Goal: Subscribe to service/newsletter

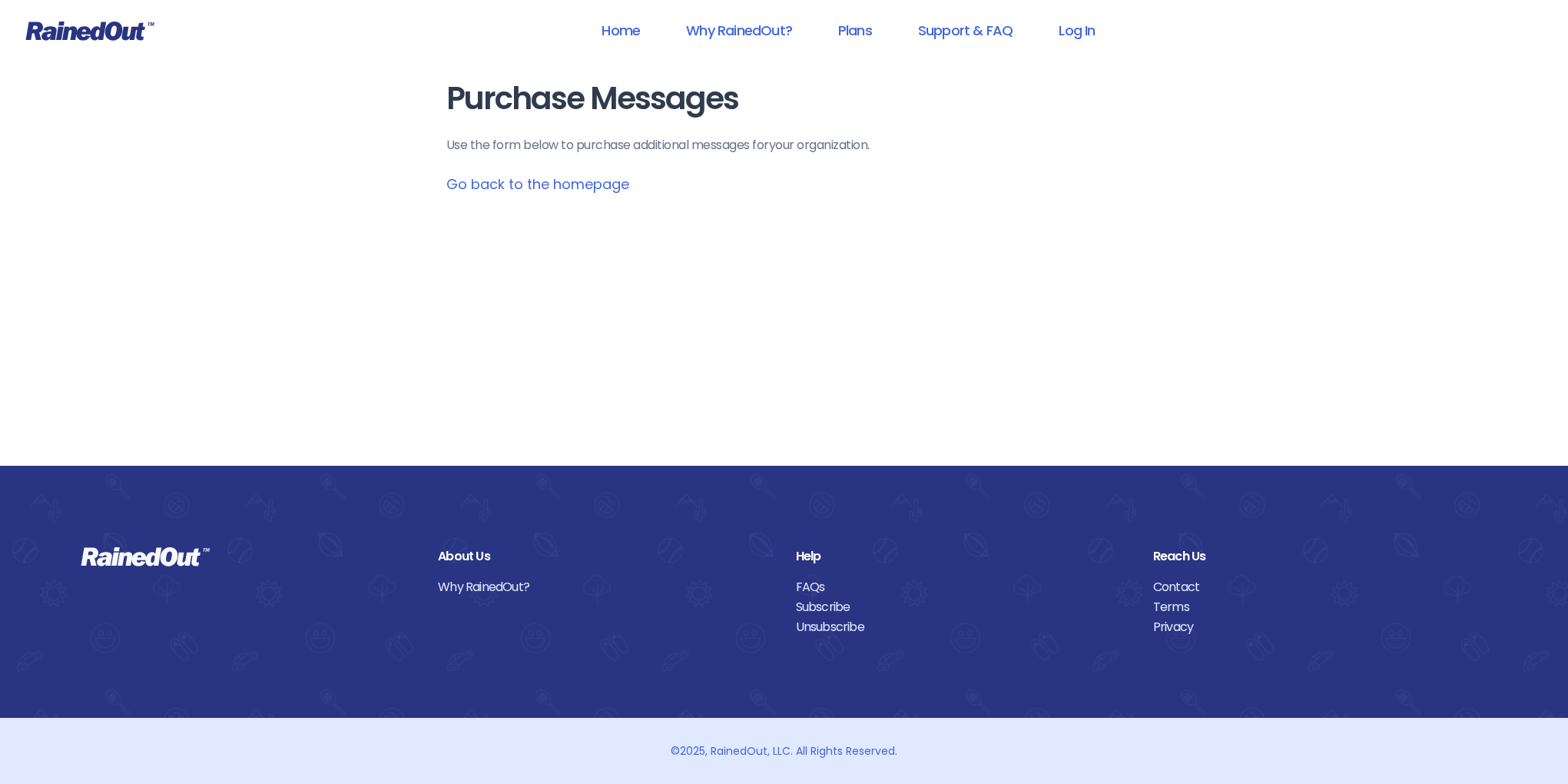
click at [126, 34] on icon at bounding box center [90, 31] width 128 height 19
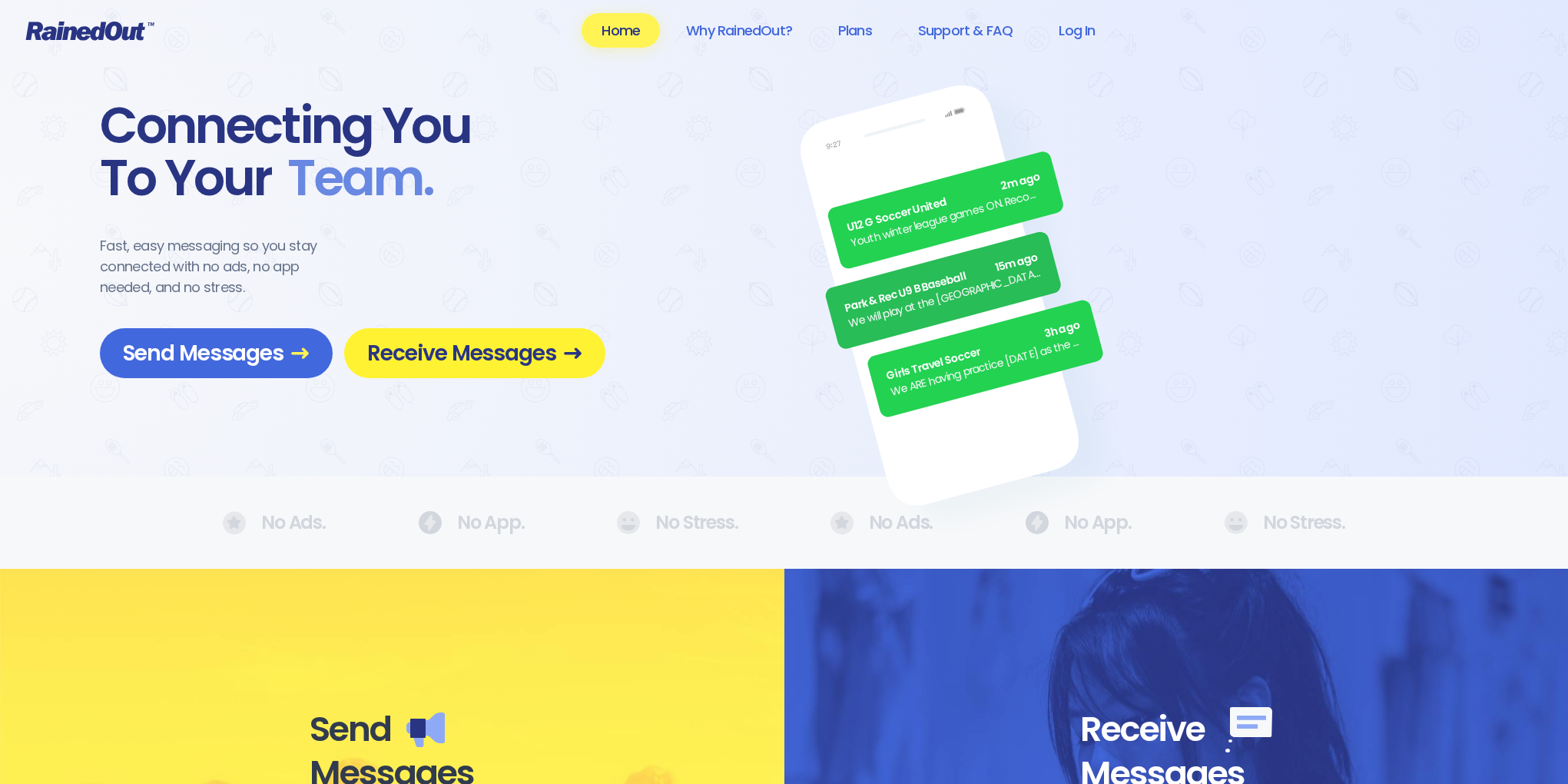
click at [451, 344] on span "Receive Messages" at bounding box center [475, 352] width 215 height 27
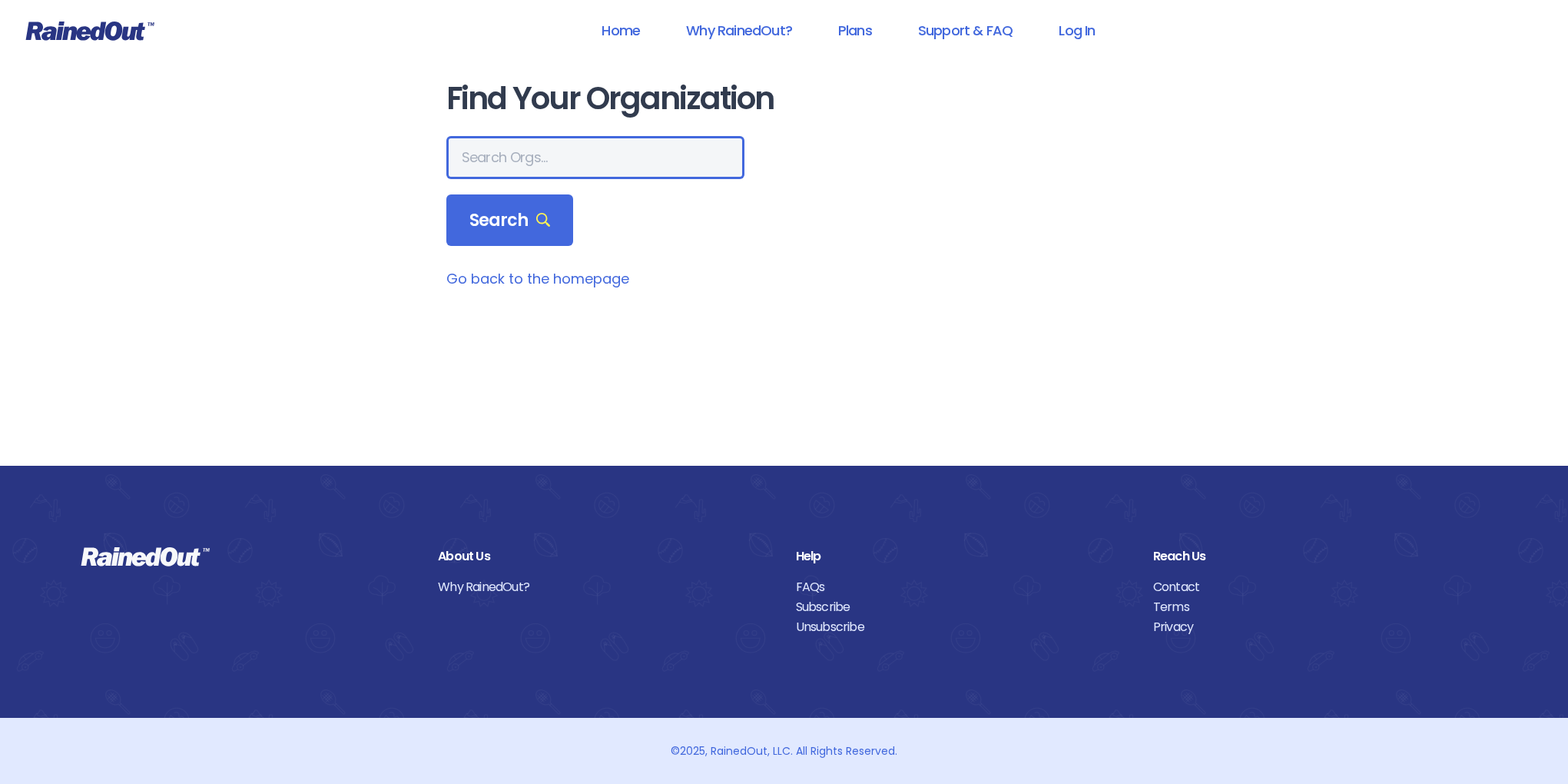
click at [540, 151] on input "text" at bounding box center [595, 157] width 298 height 43
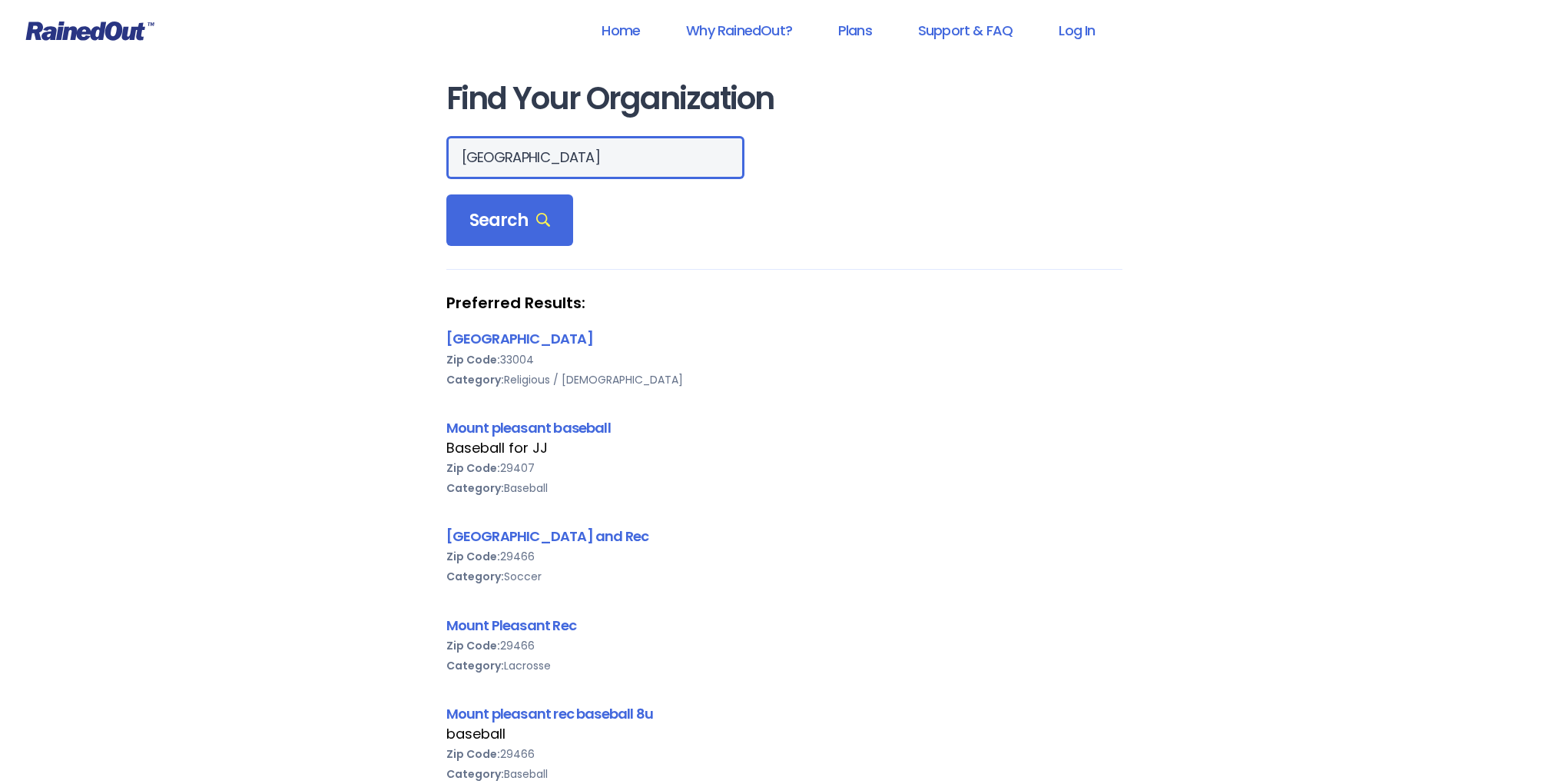
drag, startPoint x: 568, startPoint y: 156, endPoint x: 390, endPoint y: 155, distance: 178.0
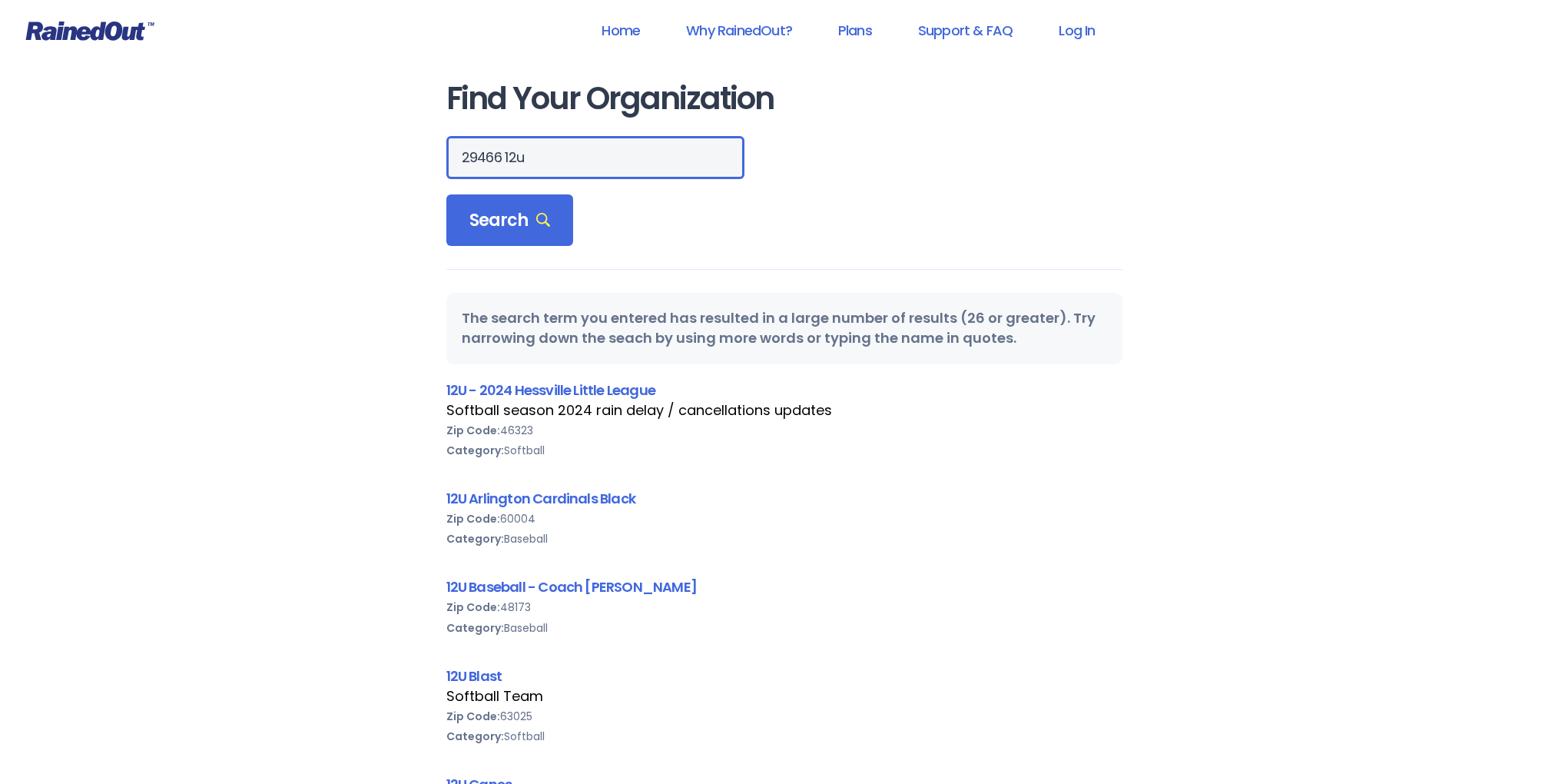
drag, startPoint x: 535, startPoint y: 156, endPoint x: 430, endPoint y: 158, distance: 105.0
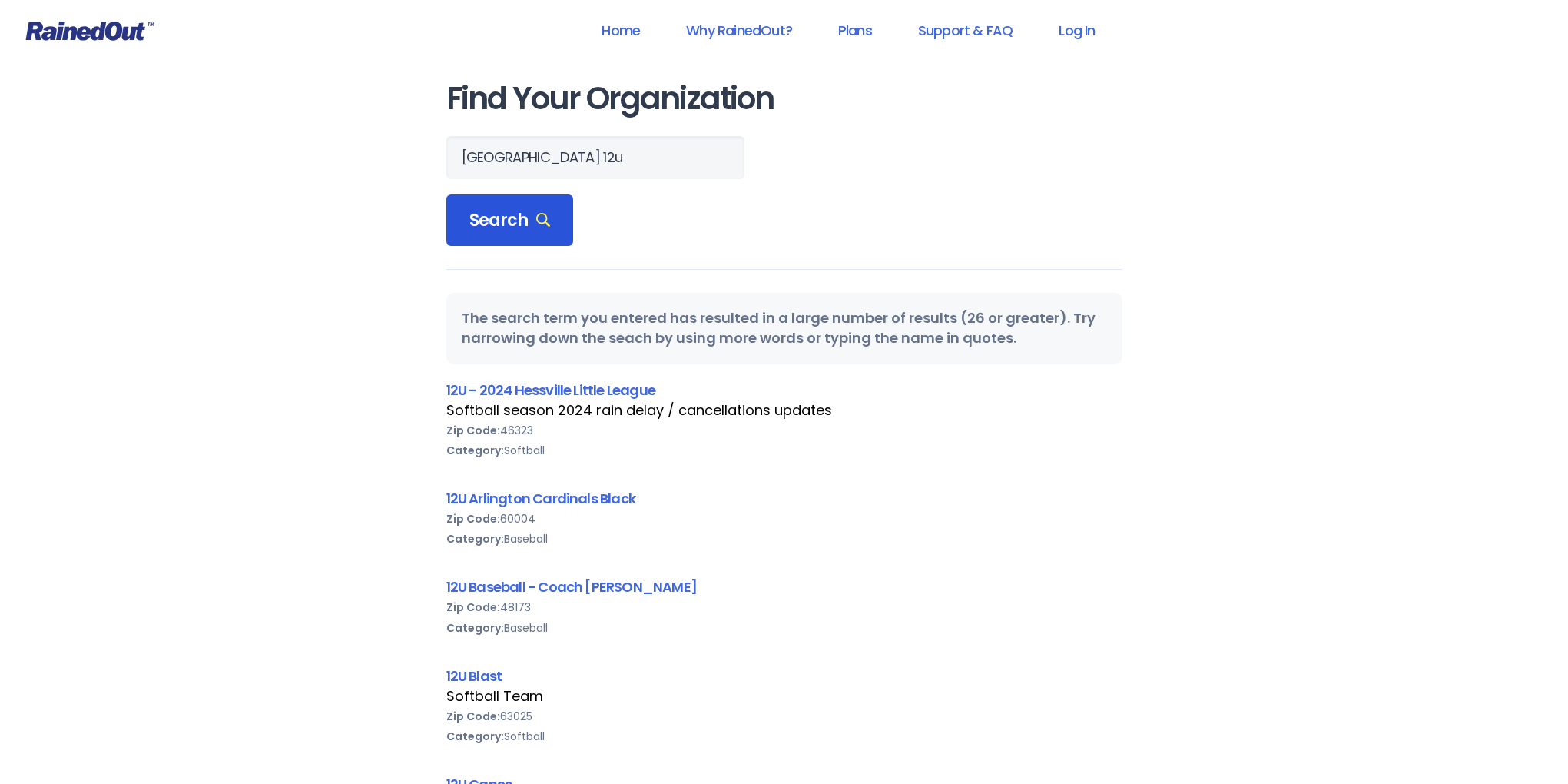
click at [469, 215] on span "Search" at bounding box center [509, 220] width 81 height 22
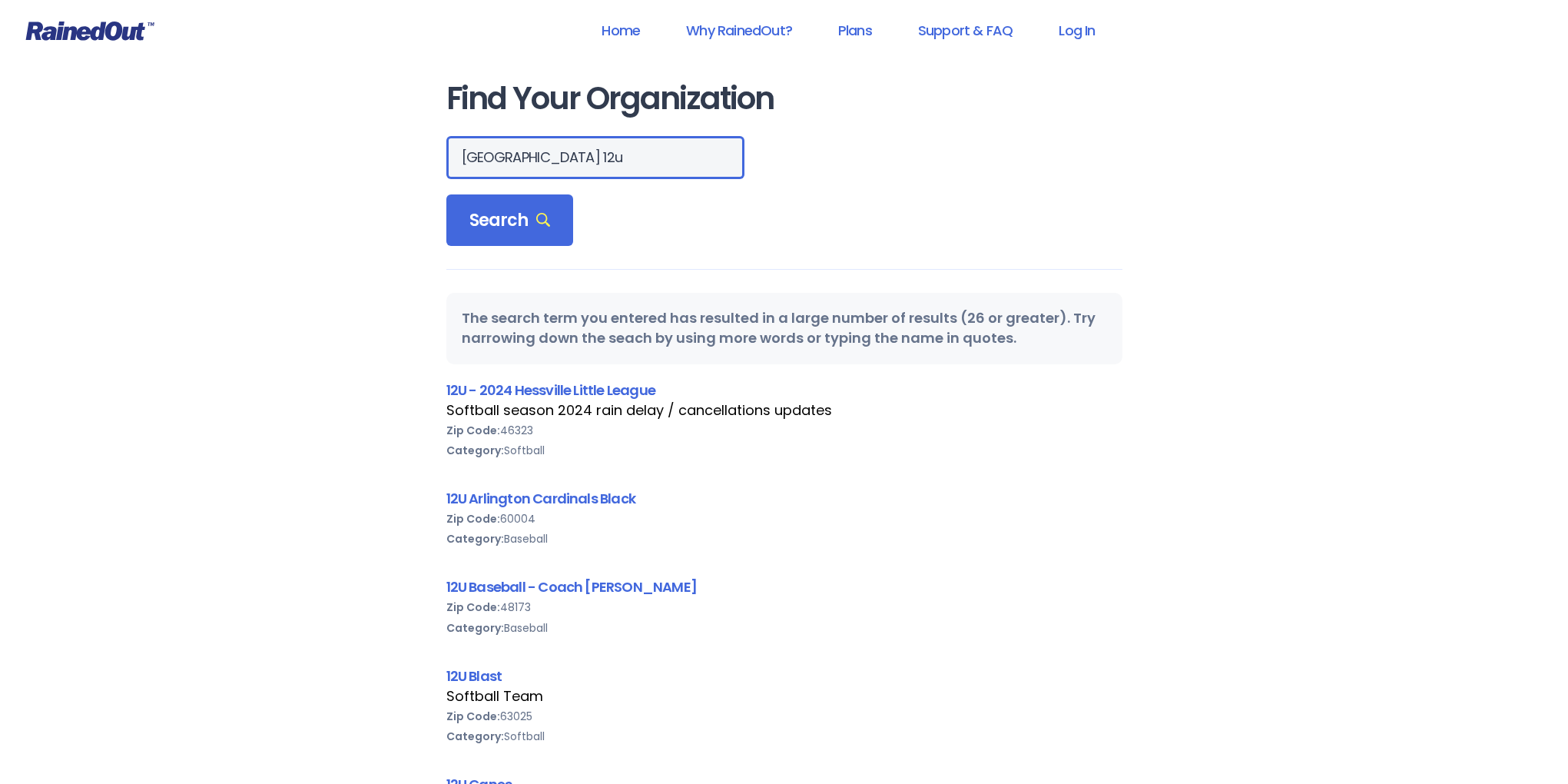
drag, startPoint x: 590, startPoint y: 155, endPoint x: 331, endPoint y: 159, distance: 259.0
type input "mount pleasant soccer"
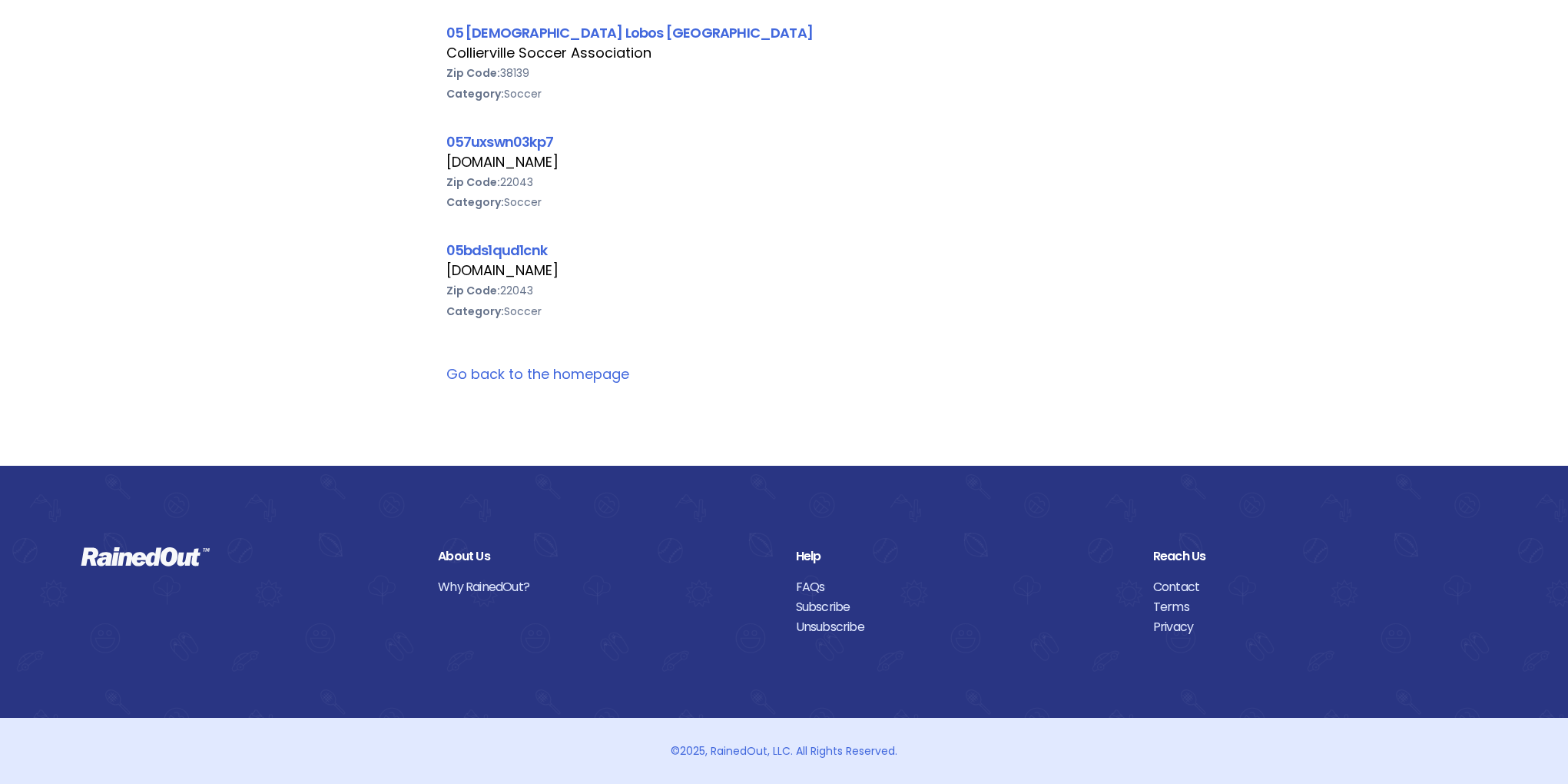
scroll to position [0, 0]
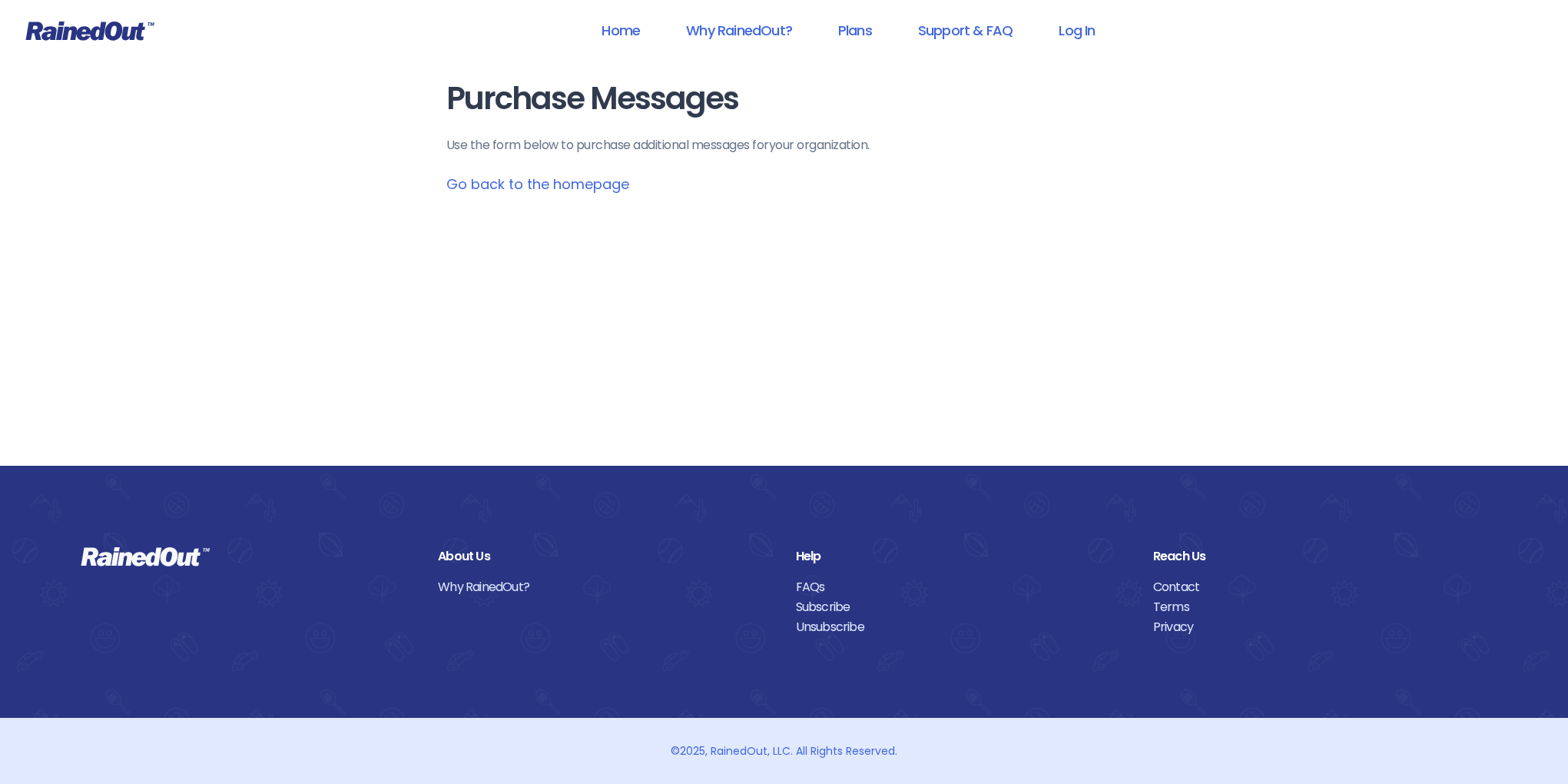
click at [527, 184] on link "Go back to the homepage" at bounding box center [538, 184] width 183 height 19
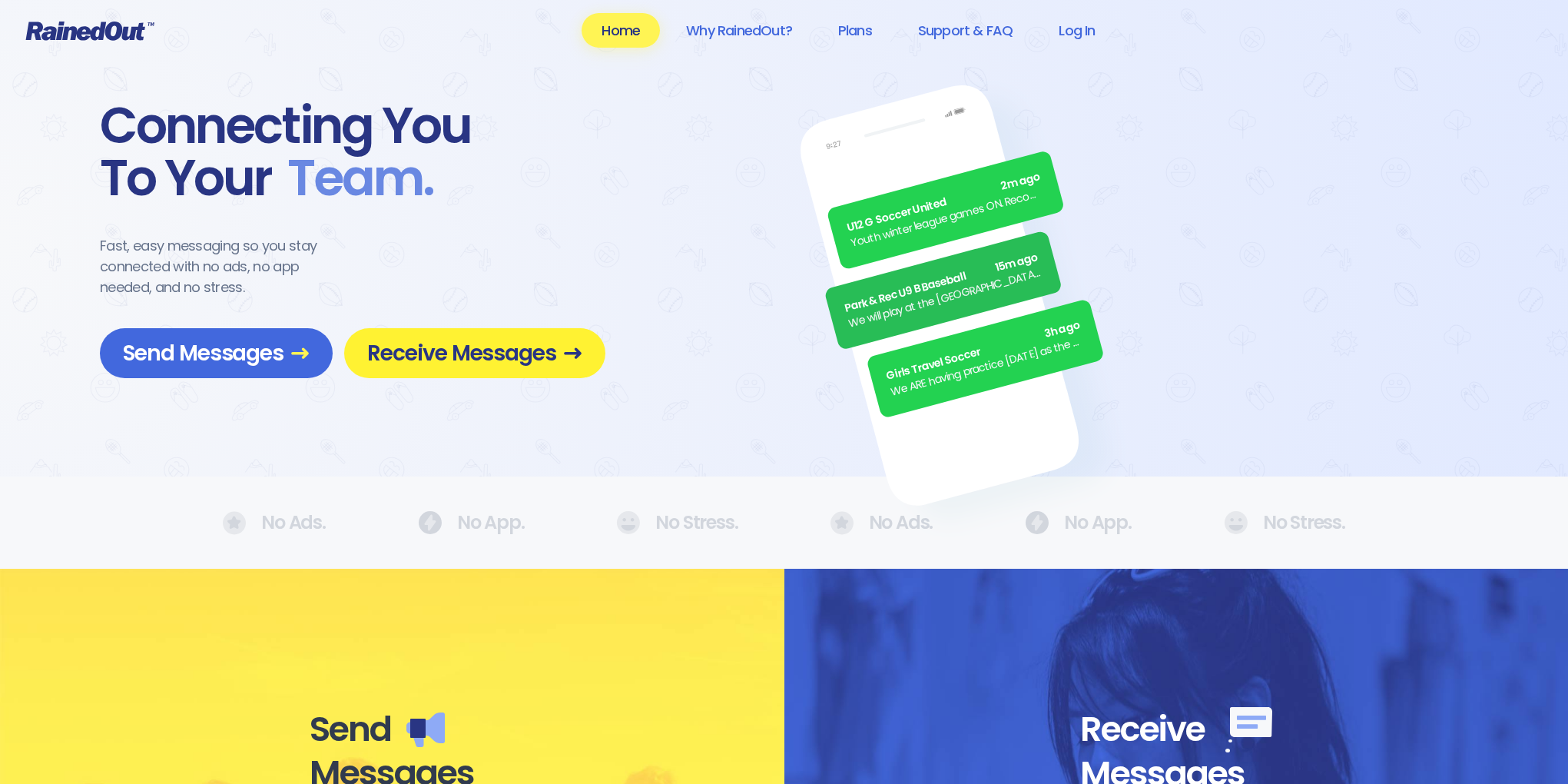
click at [453, 353] on span "Receive Messages" at bounding box center [475, 352] width 215 height 27
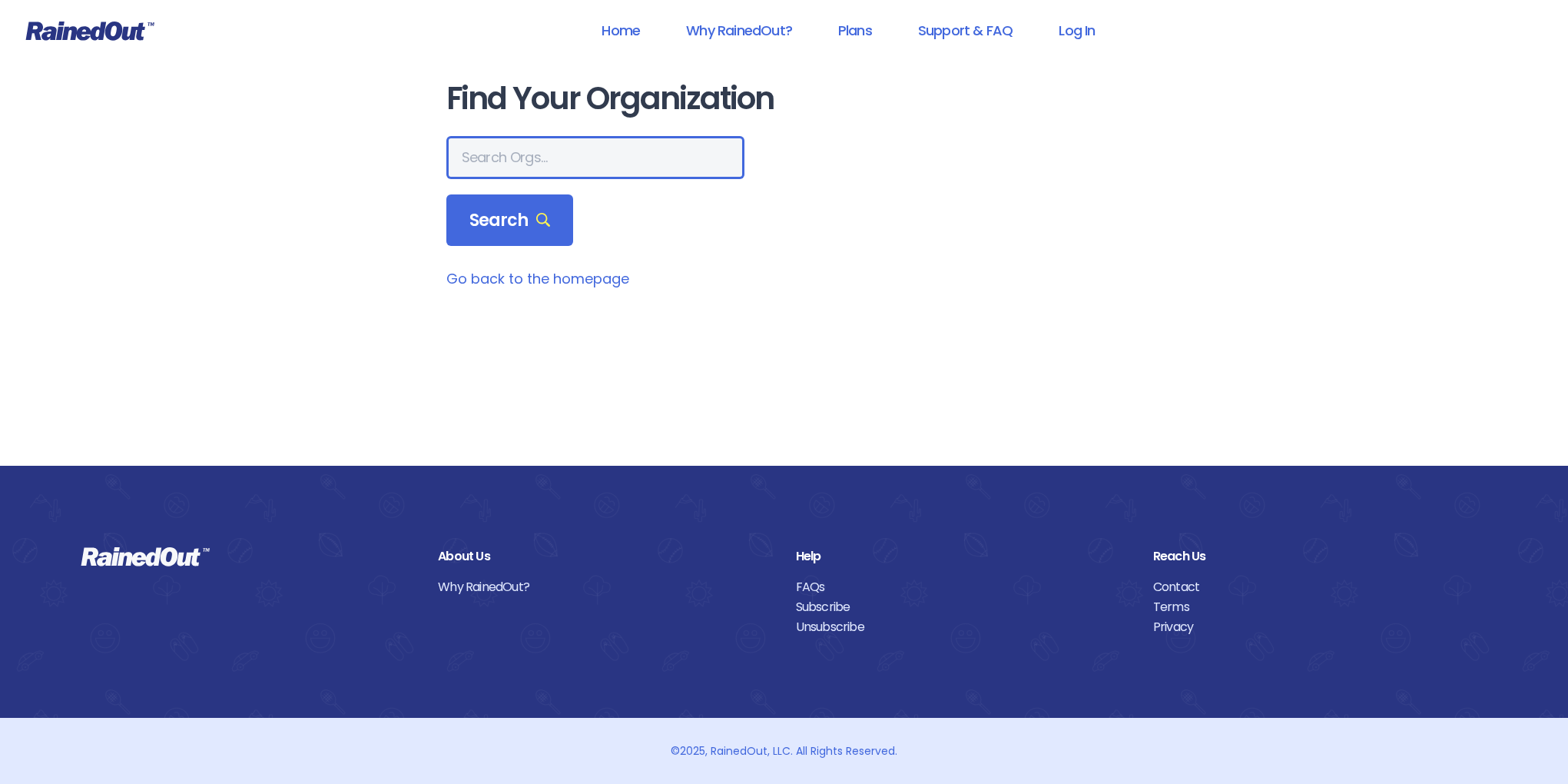
paste input "Mount Pleasant Recreation Department"
type input "Mount Pleasant Recreation Department"
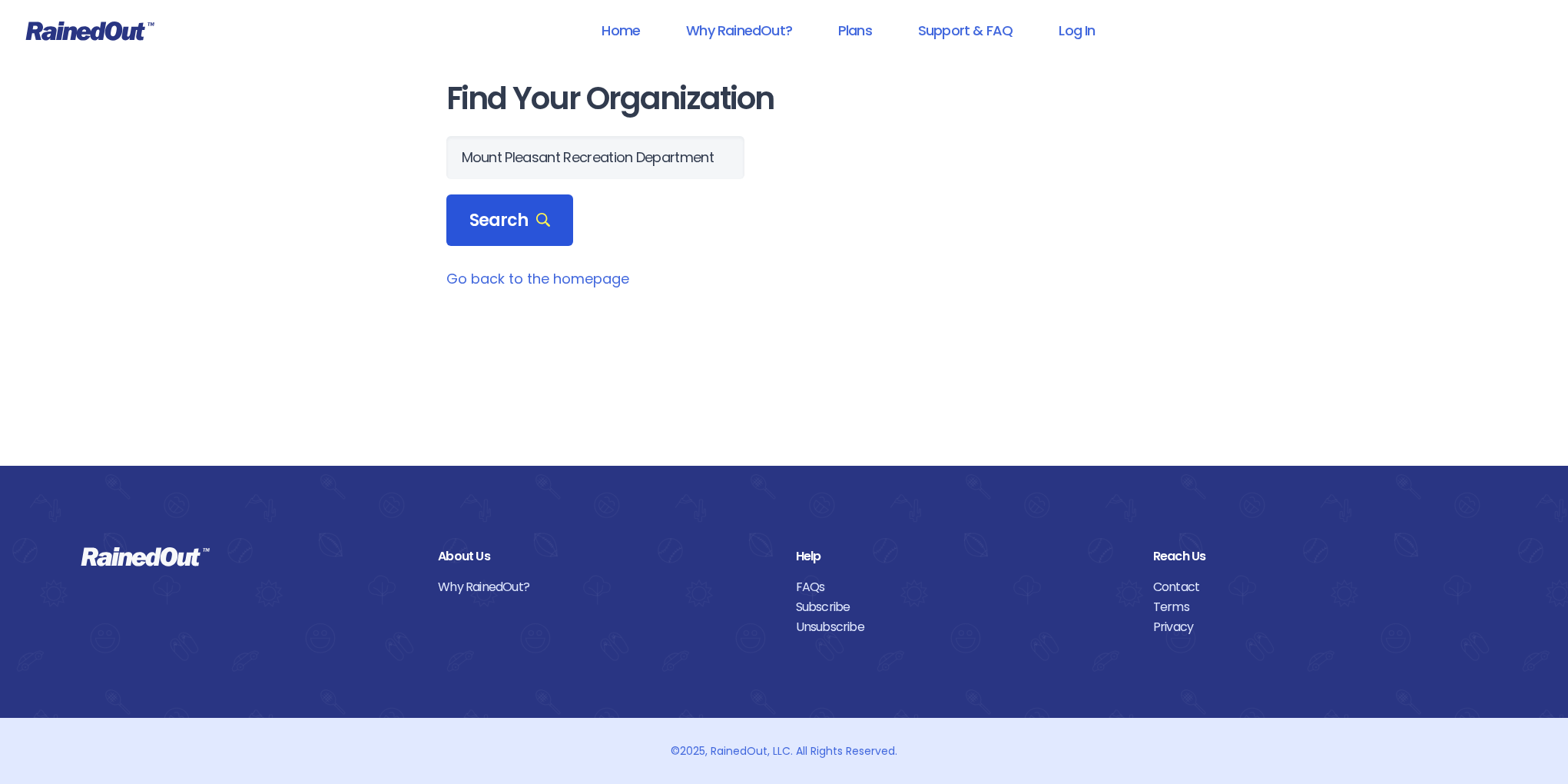
click at [493, 227] on span "Search" at bounding box center [509, 220] width 81 height 22
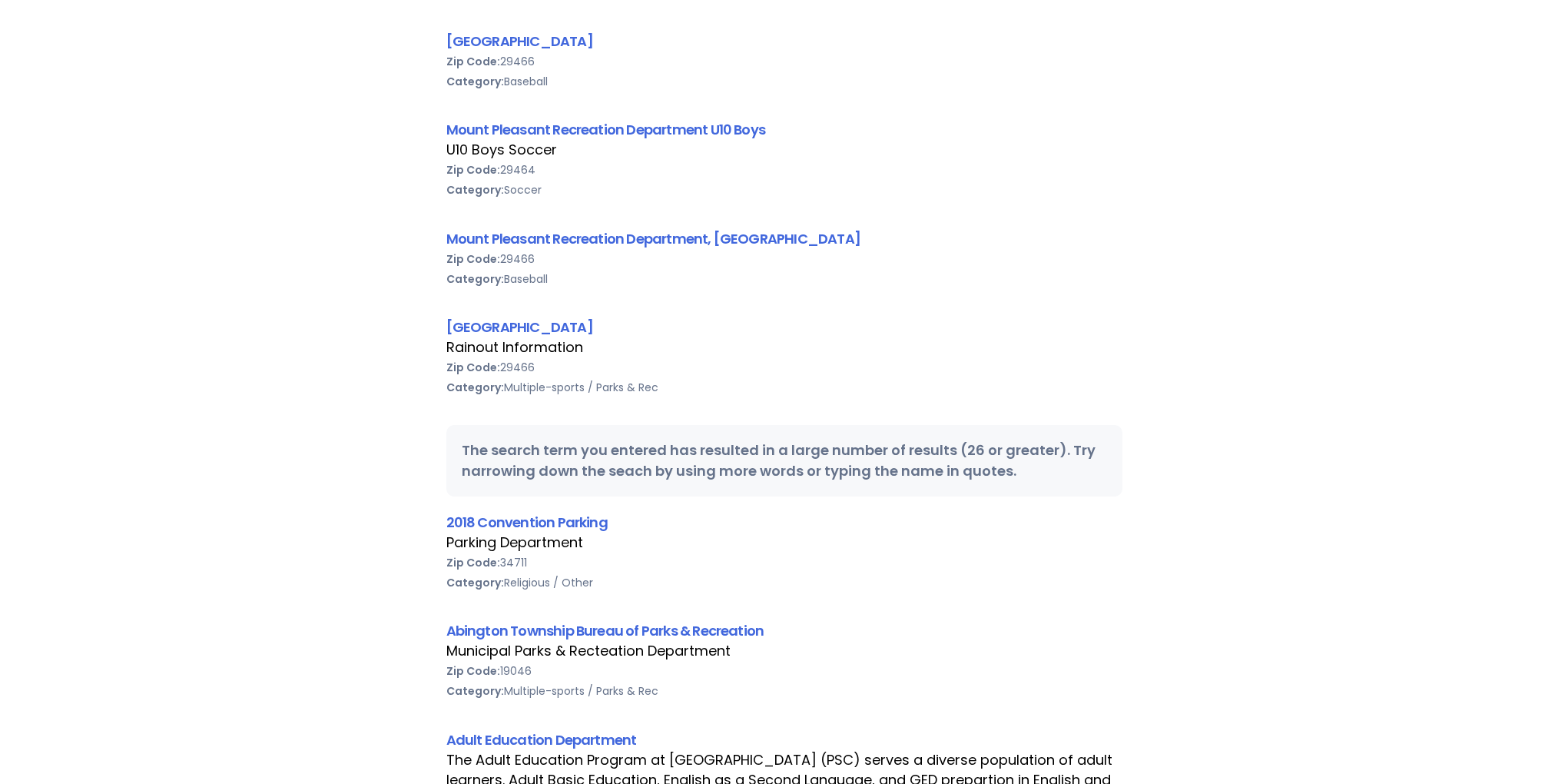
scroll to position [406, 0]
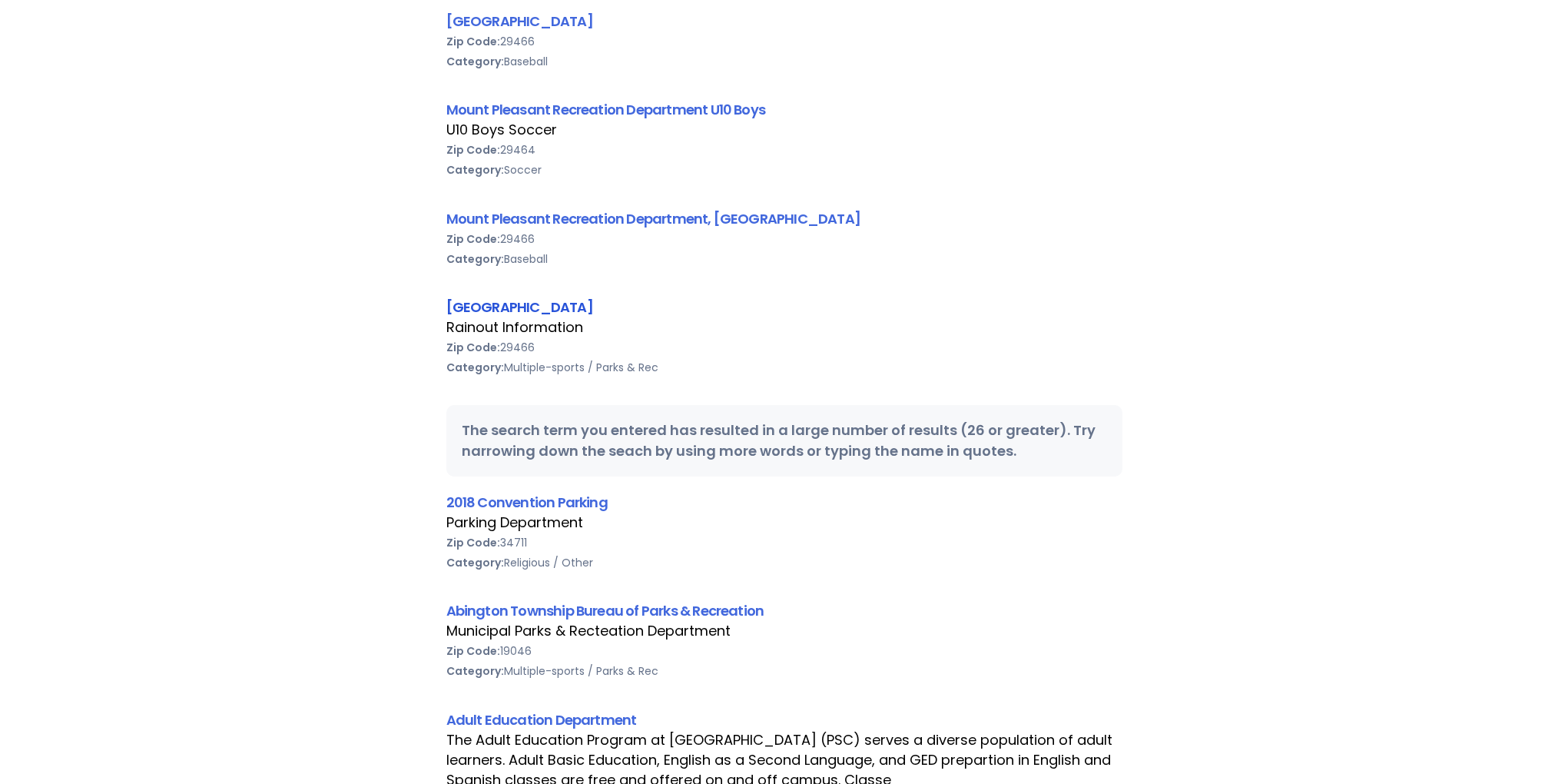
click at [476, 307] on link "[GEOGRAPHIC_DATA]" at bounding box center [520, 307] width 147 height 19
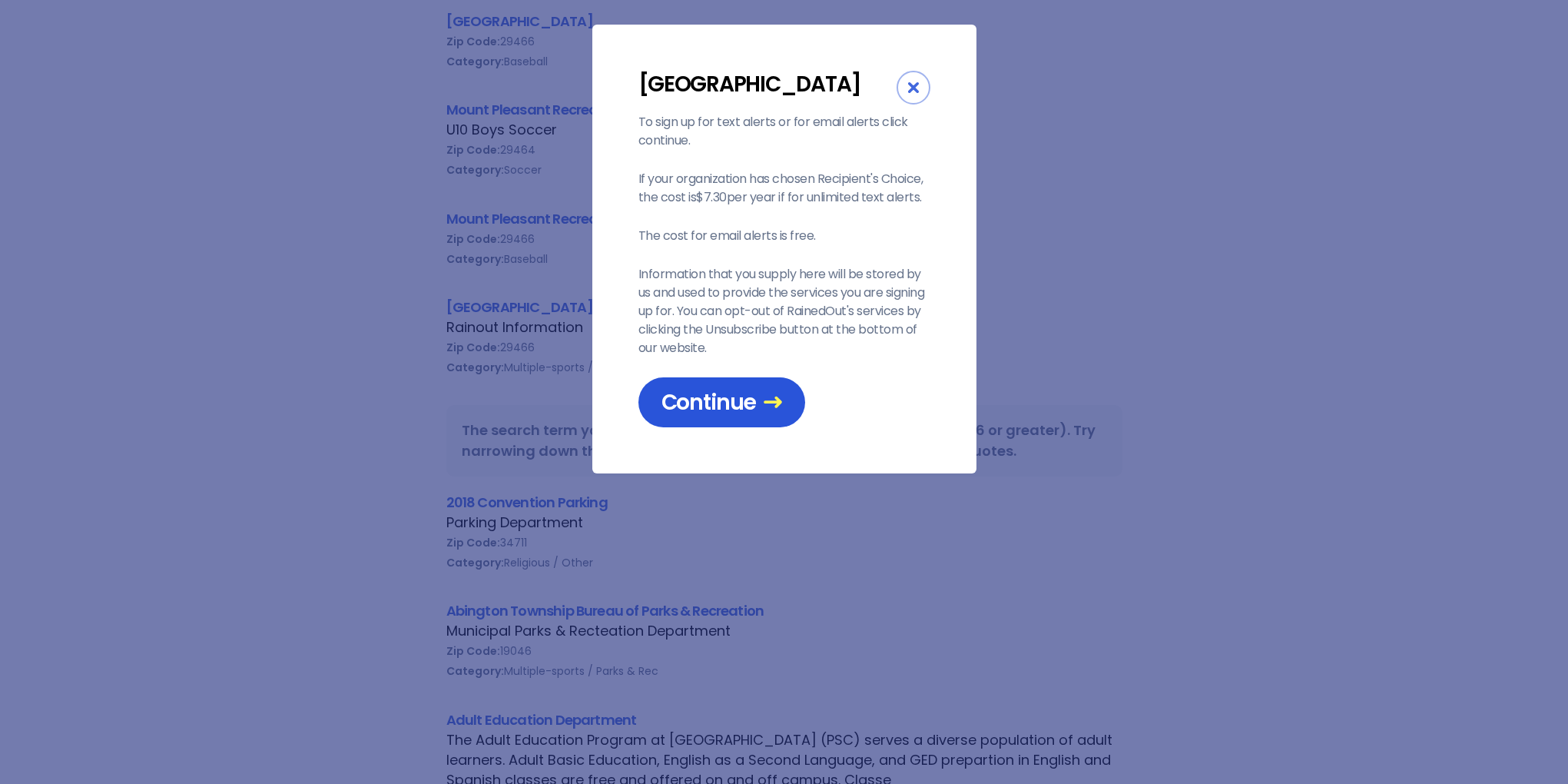
click at [664, 416] on span "Continue" at bounding box center [721, 402] width 121 height 27
